Goal: Task Accomplishment & Management: Use online tool/utility

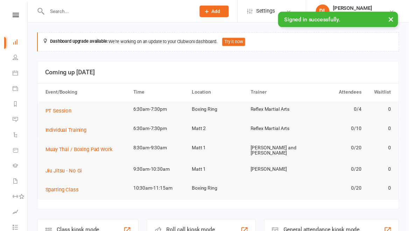
scroll to position [42, 0]
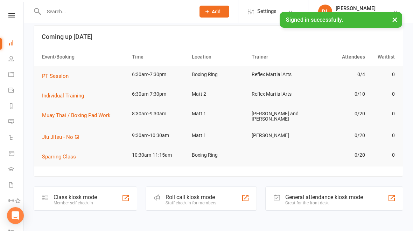
click at [79, 194] on div "Class kiosk mode" at bounding box center [75, 197] width 43 height 7
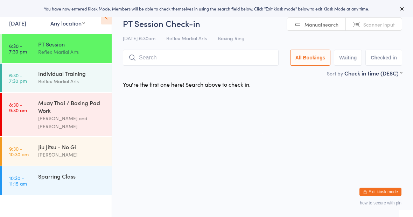
click at [52, 108] on div "Muay Thai / Boxing Pad Work" at bounding box center [72, 106] width 68 height 15
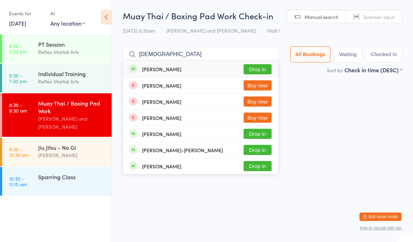
type input "[DEMOGRAPHIC_DATA]"
click at [262, 151] on button "Drop in" at bounding box center [258, 150] width 28 height 10
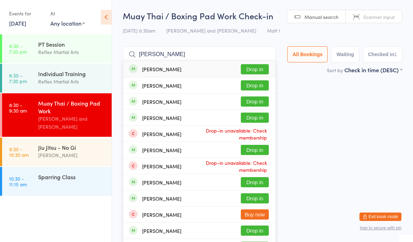
type input "Marc"
click at [254, 69] on button "Drop in" at bounding box center [255, 69] width 28 height 10
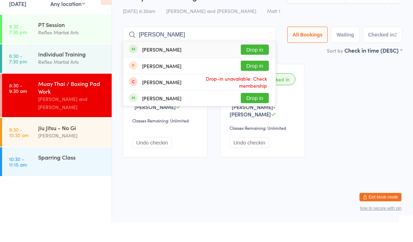
type input "Joe"
click at [247, 64] on button "Drop in" at bounding box center [255, 69] width 28 height 10
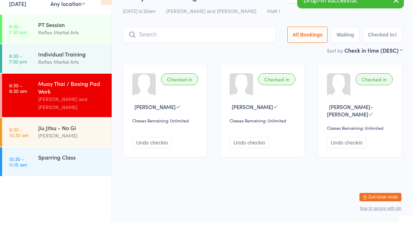
click at [40, 143] on div "Jiu Jitsu - No Gi" at bounding box center [72, 147] width 68 height 8
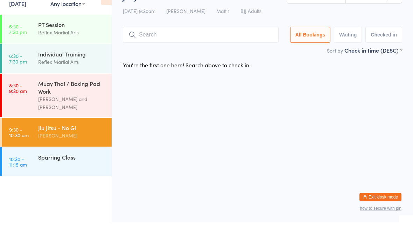
click at [85, 151] on div "[PERSON_NAME]" at bounding box center [72, 155] width 68 height 8
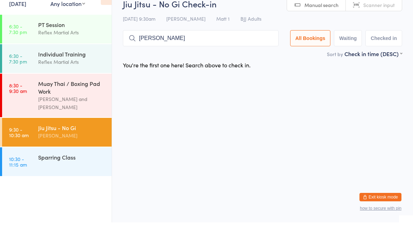
scroll to position [13, 0]
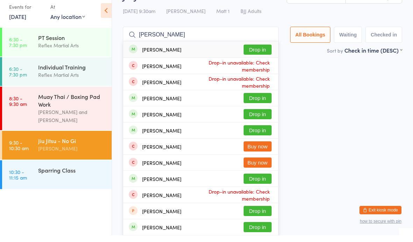
type input "Jacob"
click at [255, 51] on button "Drop in" at bounding box center [258, 56] width 28 height 10
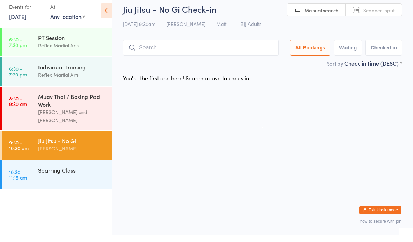
scroll to position [0, 0]
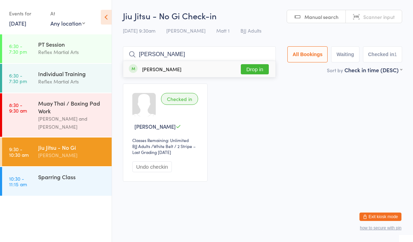
type input "Dylan"
click at [249, 70] on button "Drop in" at bounding box center [255, 69] width 28 height 10
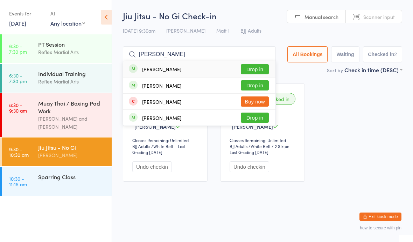
type input "Mccance"
click at [250, 86] on button "Drop in" at bounding box center [255, 85] width 28 height 10
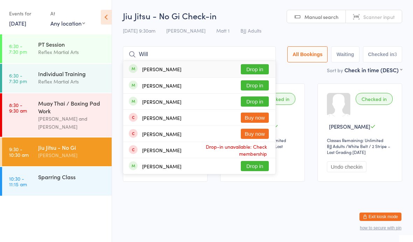
type input "Will"
click at [259, 86] on button "Drop in" at bounding box center [255, 85] width 28 height 10
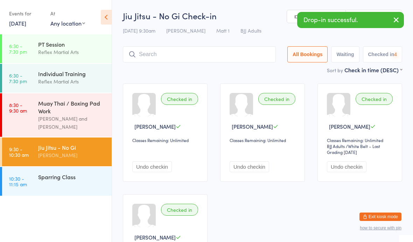
click at [35, 185] on link "10:30 - 11:15 am Sparring Class" at bounding box center [57, 181] width 110 height 29
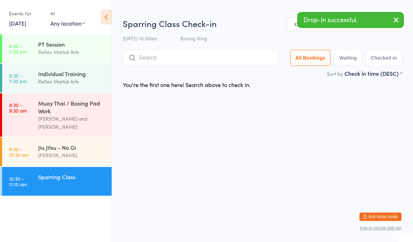
click at [34, 152] on link "9:30 - 10:30 am Jiu Jitsu - No Gi Dominic Lavalle" at bounding box center [57, 151] width 110 height 29
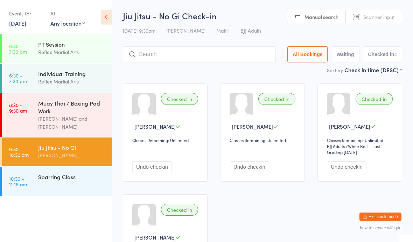
click at [80, 175] on div "Sparring Class" at bounding box center [72, 177] width 68 height 8
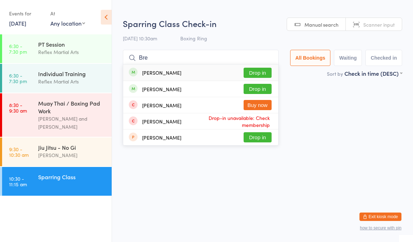
type input "Bre"
click at [259, 87] on button "Drop in" at bounding box center [258, 89] width 28 height 10
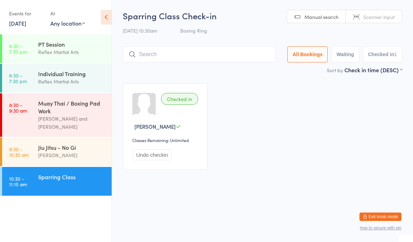
click at [80, 145] on div "Jiu Jitsu - No Gi" at bounding box center [72, 147] width 68 height 8
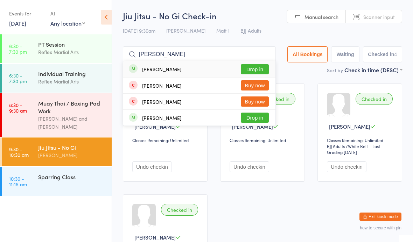
type input "Finn"
click at [252, 67] on button "Drop in" at bounding box center [255, 69] width 28 height 10
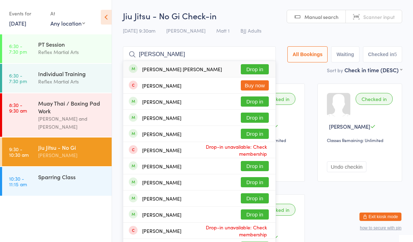
type input "Marley"
click at [254, 70] on button "Drop in" at bounding box center [255, 69] width 28 height 10
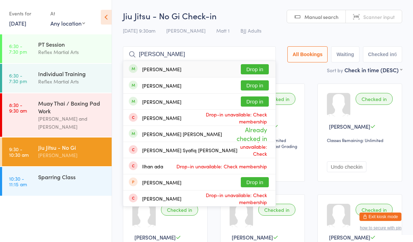
type input "Adam holcr"
click at [247, 69] on button "Drop in" at bounding box center [255, 69] width 28 height 10
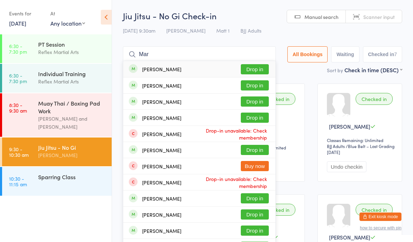
type input "Mar"
click at [245, 70] on button "Drop in" at bounding box center [255, 69] width 28 height 10
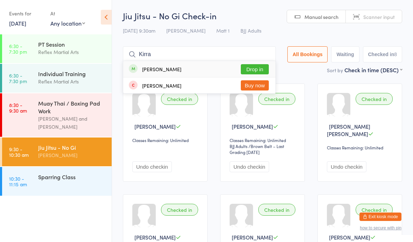
type input "Kirra"
click at [254, 64] on button "Drop in" at bounding box center [255, 69] width 28 height 10
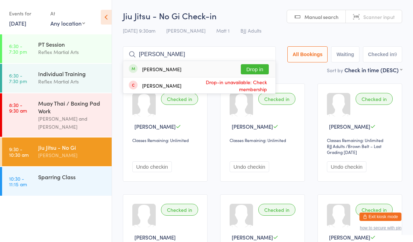
type input "Karol"
click at [255, 72] on button "Drop in" at bounding box center [255, 69] width 28 height 10
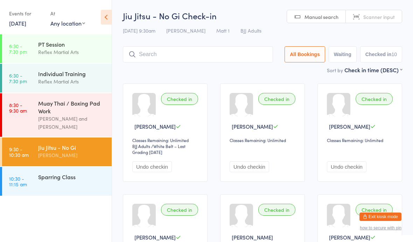
click at [25, 150] on time "9:30 - 10:30 am" at bounding box center [19, 151] width 20 height 11
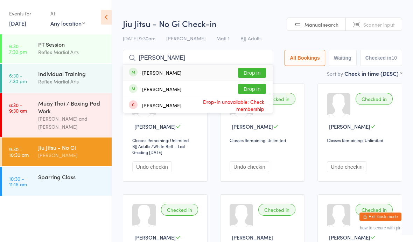
type input "Jakub"
click at [249, 74] on button "Drop in" at bounding box center [252, 73] width 28 height 10
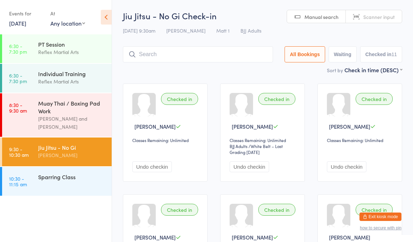
click at [36, 154] on link "9:30 - 10:30 am Jiu Jitsu - No Gi Dominic Lavalle" at bounding box center [57, 151] width 110 height 29
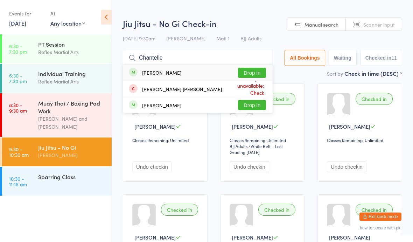
type input "Chantelle"
click at [248, 70] on button "Drop in" at bounding box center [252, 73] width 28 height 10
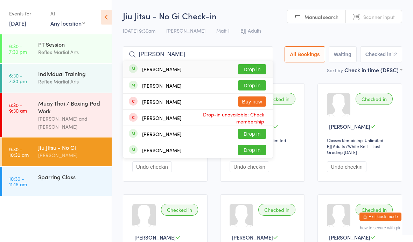
type input "Jade"
click at [248, 68] on button "Drop in" at bounding box center [252, 69] width 28 height 10
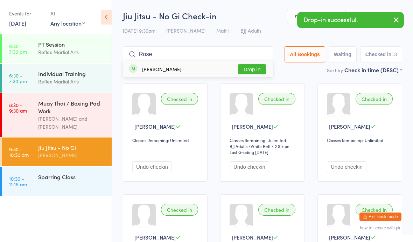
type input "Rose"
click at [252, 69] on button "Drop in" at bounding box center [252, 69] width 28 height 10
